Goal: Task Accomplishment & Management: Manage account settings

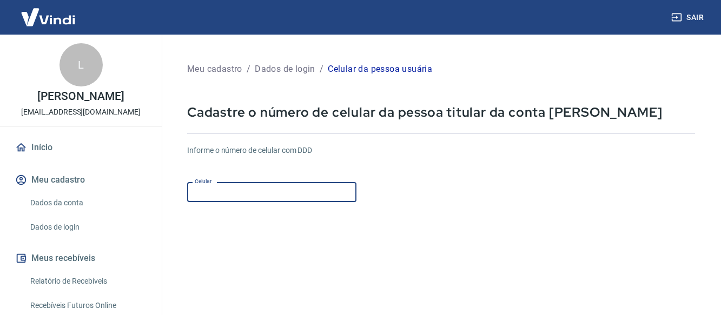
click at [248, 185] on input "Celular" at bounding box center [271, 192] width 169 height 20
type input "[PHONE_NUMBER]"
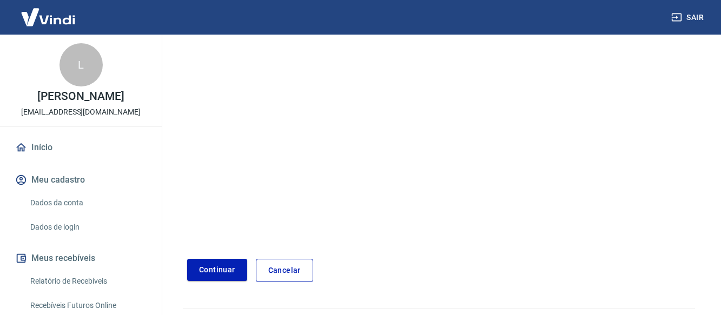
scroll to position [180, 0]
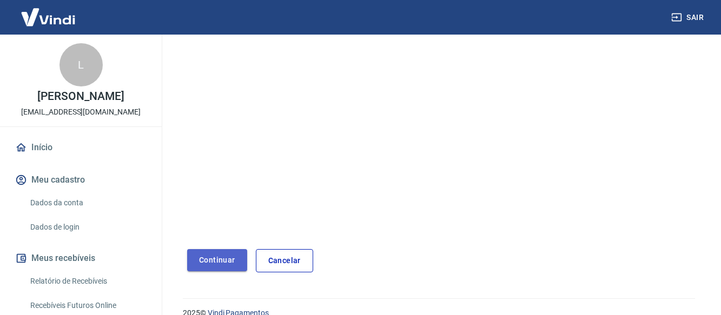
click at [222, 261] on button "Continuar" at bounding box center [217, 260] width 60 height 22
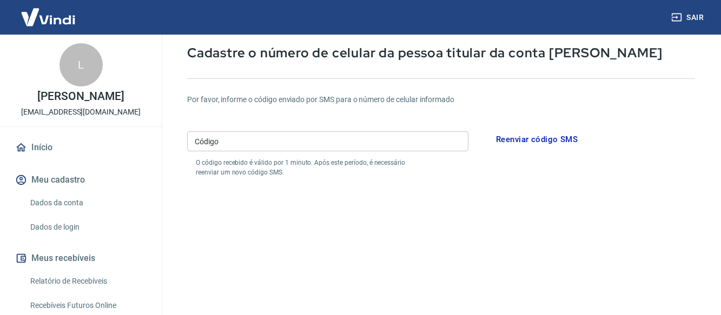
scroll to position [31, 0]
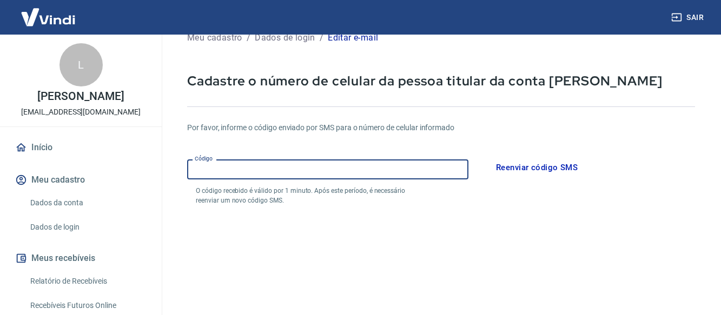
click at [425, 174] on input "Código" at bounding box center [327, 169] width 281 height 20
type input "979869"
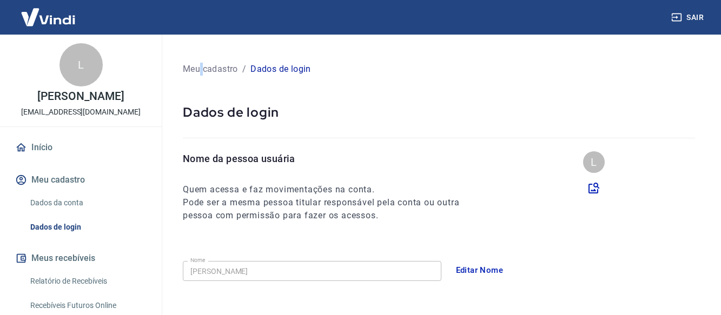
drag, startPoint x: 201, startPoint y: 61, endPoint x: 204, endPoint y: 69, distance: 8.5
click at [204, 69] on div "Meu cadastro / Dados de login" at bounding box center [439, 69] width 512 height 17
click at [204, 69] on p "Meu cadastro" at bounding box center [210, 69] width 55 height 13
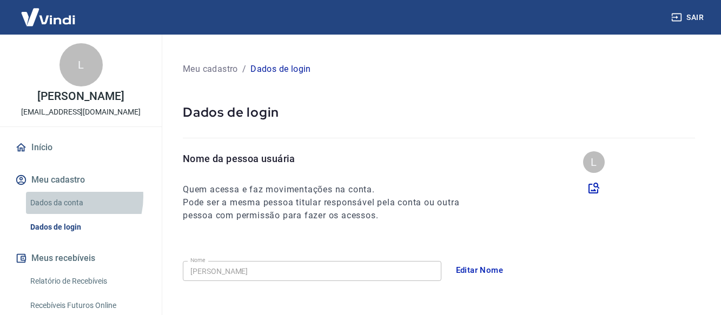
click at [63, 197] on link "Dados da conta" at bounding box center [87, 203] width 123 height 22
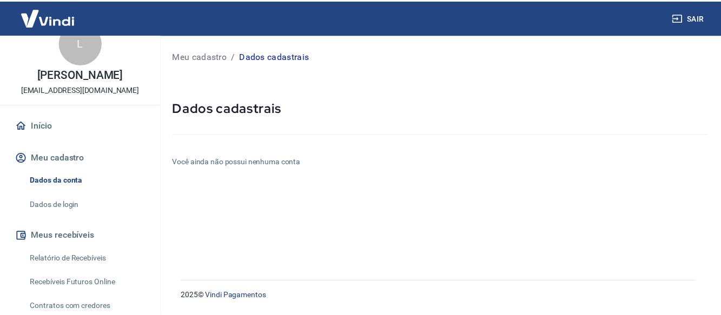
scroll to position [21, 0]
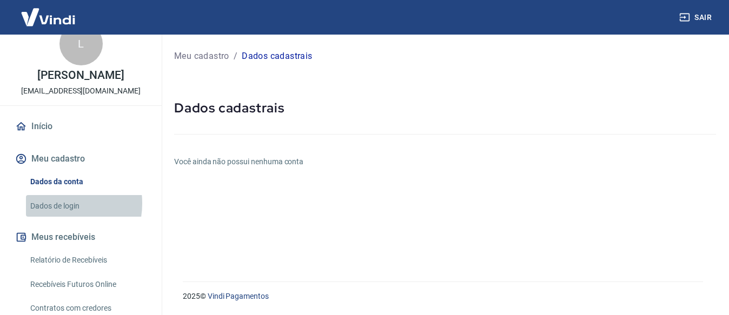
click at [59, 203] on link "Dados de login" at bounding box center [87, 206] width 123 height 22
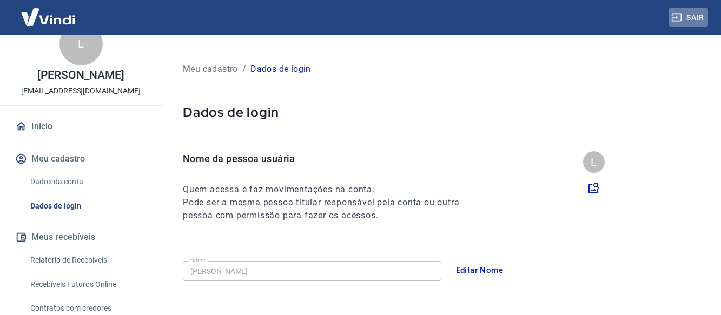
click at [678, 15] on icon "button" at bounding box center [676, 17] width 11 height 11
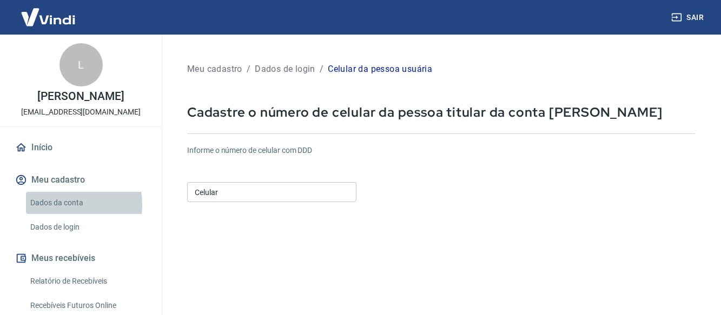
click at [59, 205] on link "Dados da conta" at bounding box center [87, 203] width 123 height 22
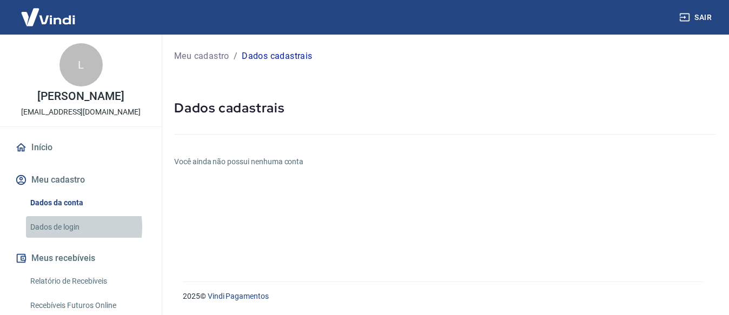
click at [54, 227] on link "Dados de login" at bounding box center [87, 227] width 123 height 22
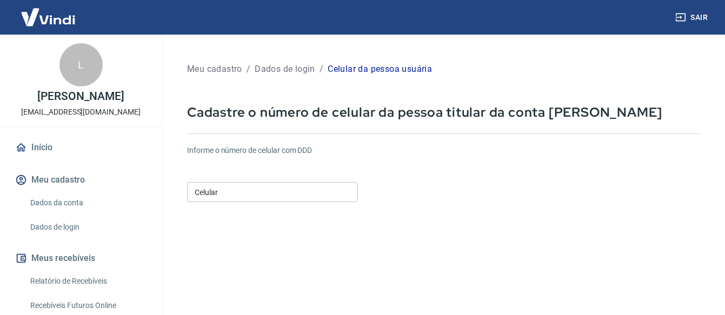
click at [296, 195] on input "Celular" at bounding box center [272, 192] width 171 height 20
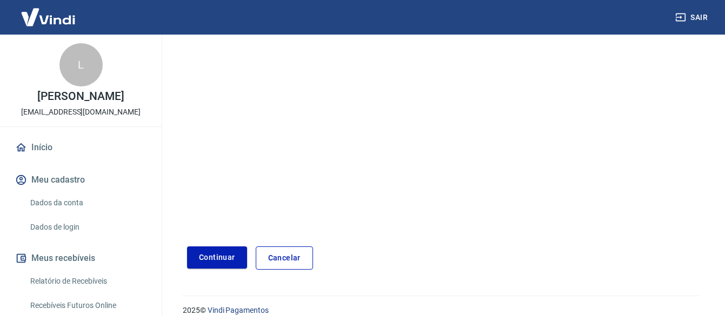
scroll to position [197, 0]
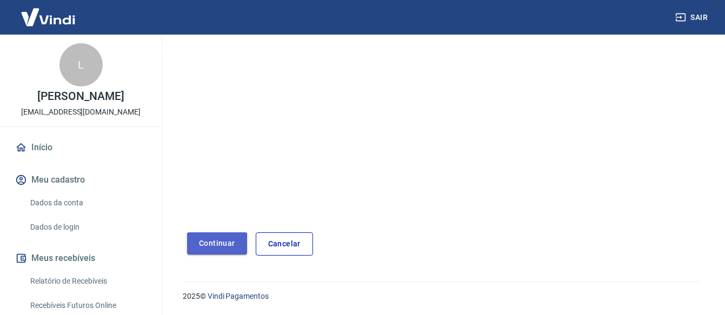
click at [189, 244] on button "Continuar" at bounding box center [217, 243] width 60 height 22
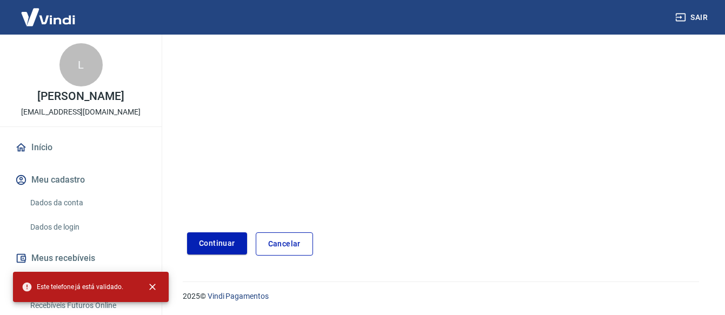
scroll to position [0, 0]
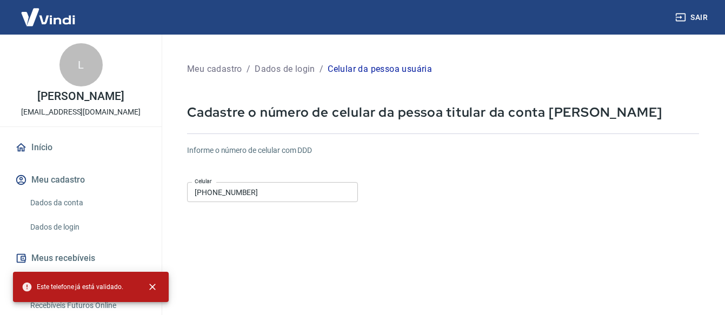
click at [265, 188] on input "[PHONE_NUMBER]" at bounding box center [272, 192] width 171 height 20
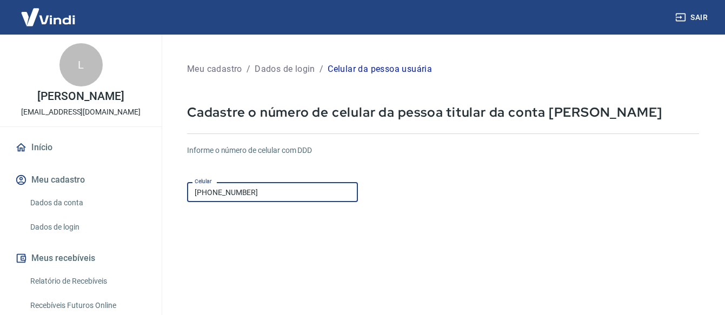
click at [216, 190] on input "[PHONE_NUMBER]" at bounding box center [272, 192] width 171 height 20
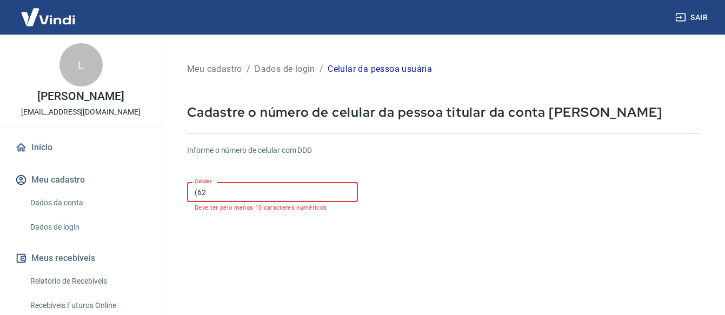
type input "(62) 98622-4487"
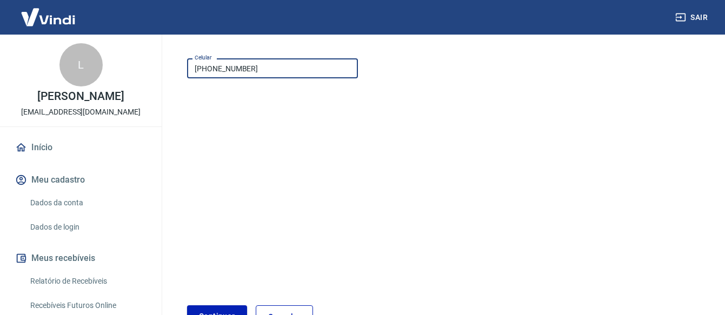
scroll to position [197, 0]
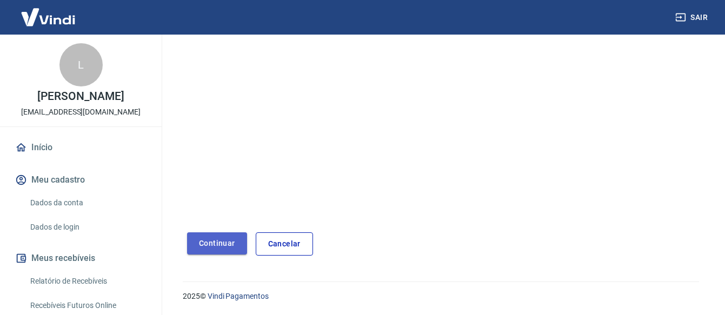
click at [235, 242] on button "Continuar" at bounding box center [217, 243] width 60 height 22
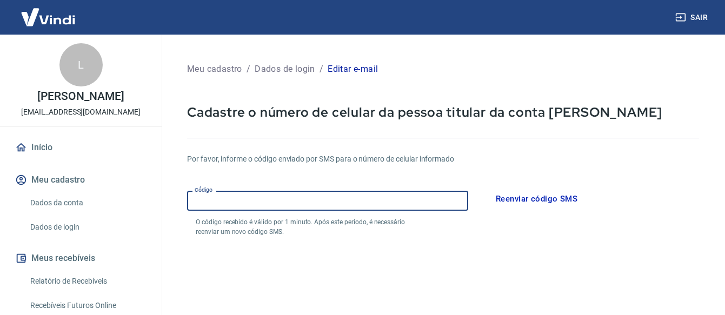
click at [250, 204] on input "Código" at bounding box center [327, 201] width 281 height 20
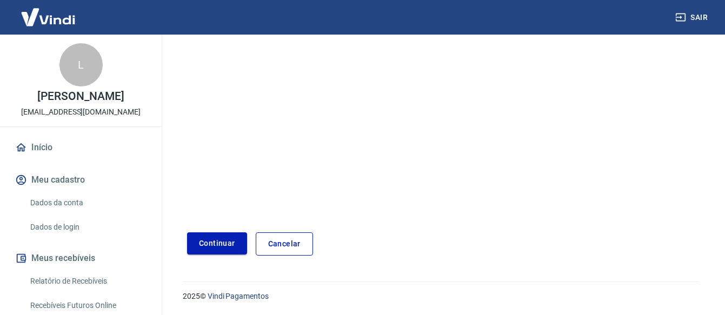
type input "811605"
click at [211, 247] on button "Continuar" at bounding box center [217, 243] width 60 height 22
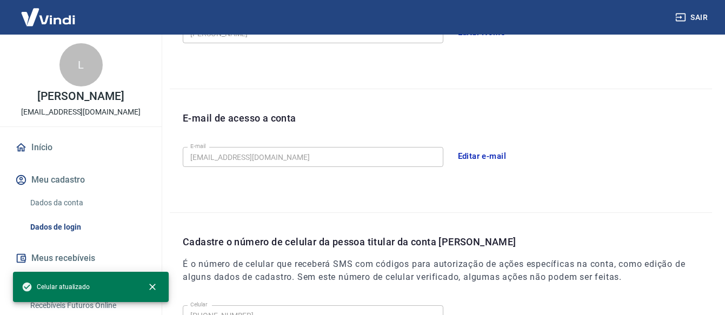
scroll to position [377, 0]
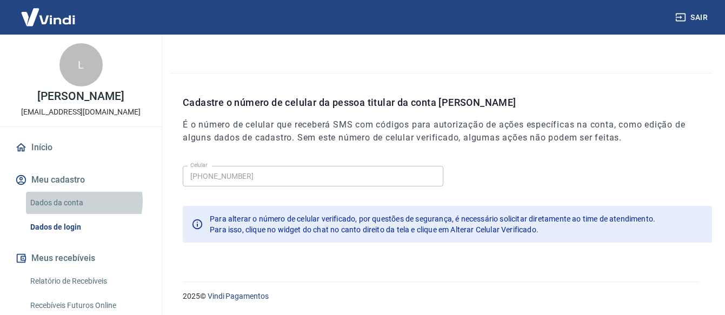
click at [76, 201] on link "Dados da conta" at bounding box center [87, 203] width 123 height 22
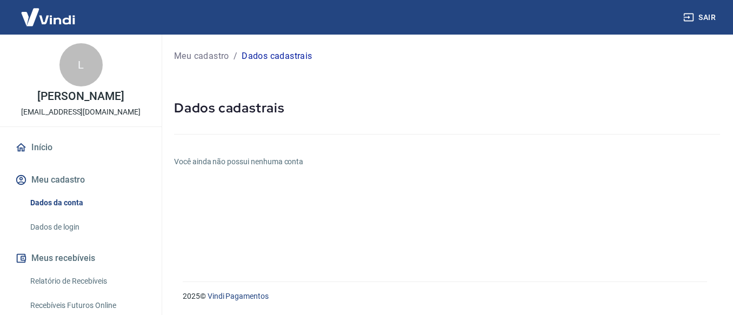
click at [214, 171] on div "Meu cadastro / Dados cadastrais Dados cadastrais Você ainda não possui nenhuma …" at bounding box center [447, 152] width 572 height 234
drag, startPoint x: 214, startPoint y: 171, endPoint x: 223, endPoint y: 177, distance: 11.4
click at [223, 177] on div "Meu cadastro / Dados cadastrais Dados cadastrais Você ainda não possui nenhuma …" at bounding box center [447, 152] width 572 height 234
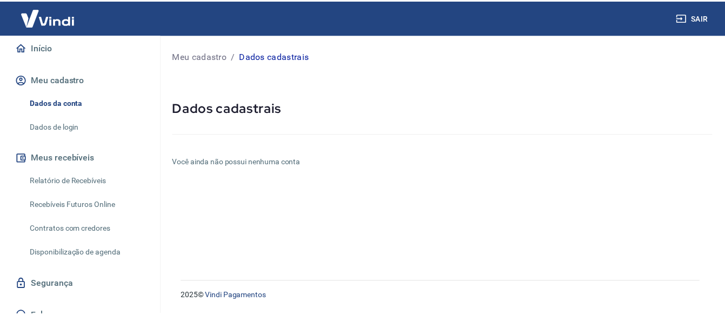
scroll to position [114, 0]
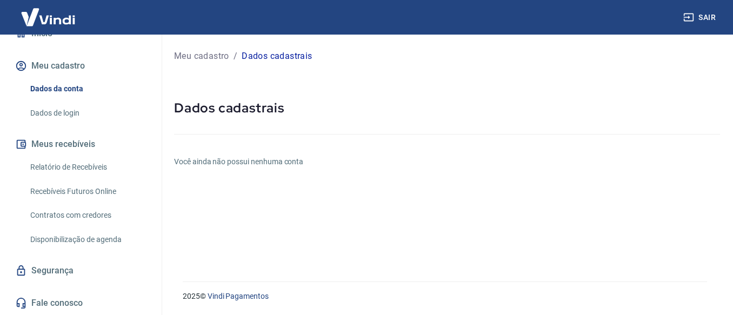
click at [62, 298] on link "Fale conosco" at bounding box center [81, 303] width 136 height 24
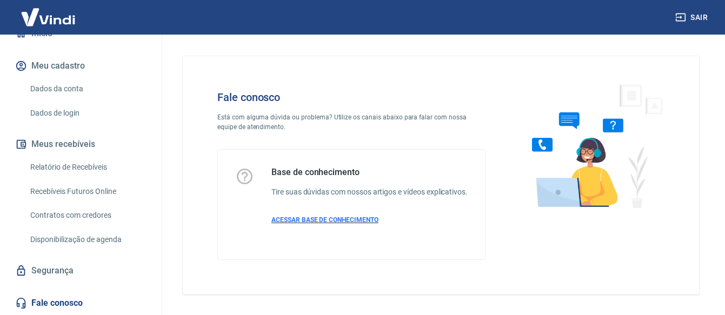
click at [322, 224] on span "ACESSAR BASE DE CONHECIMENTO" at bounding box center [324, 220] width 107 height 8
